Goal: Information Seeking & Learning: Learn about a topic

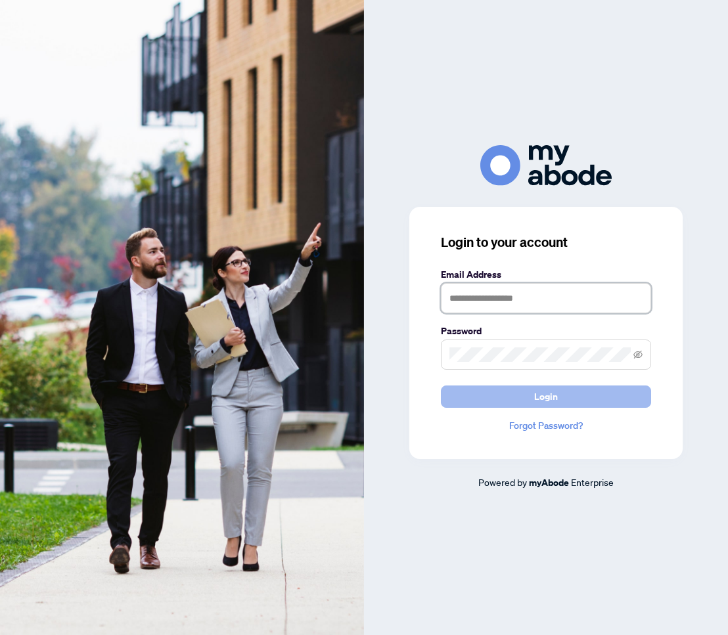
type input "**********"
click at [474, 399] on button "Login" at bounding box center [546, 396] width 210 height 22
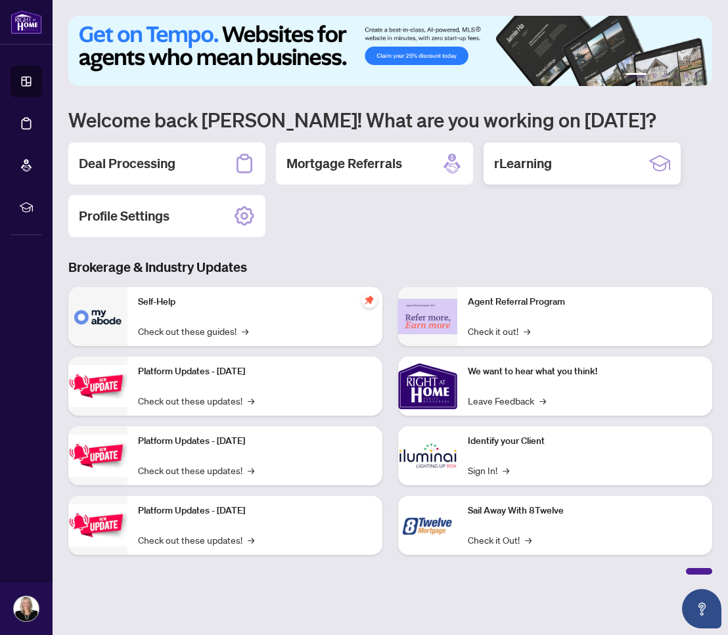
click at [510, 164] on h2 "rLearning" at bounding box center [523, 163] width 58 height 18
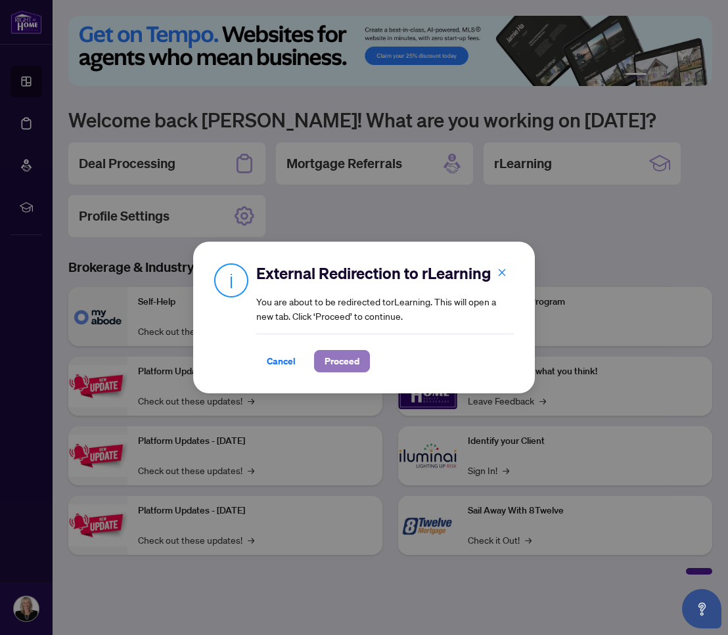
click at [343, 360] on span "Proceed" at bounding box center [341, 361] width 35 height 21
